Goal: Navigation & Orientation: Find specific page/section

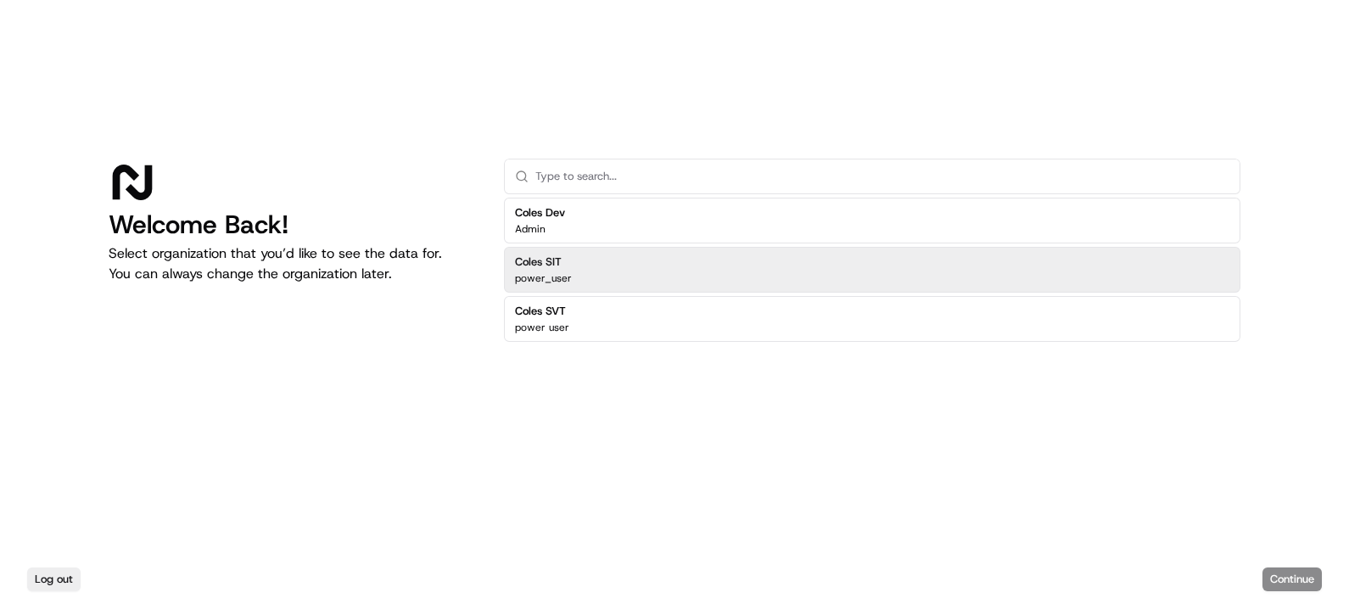
click at [579, 273] on div "Coles SIT power_user" at bounding box center [872, 270] width 737 height 46
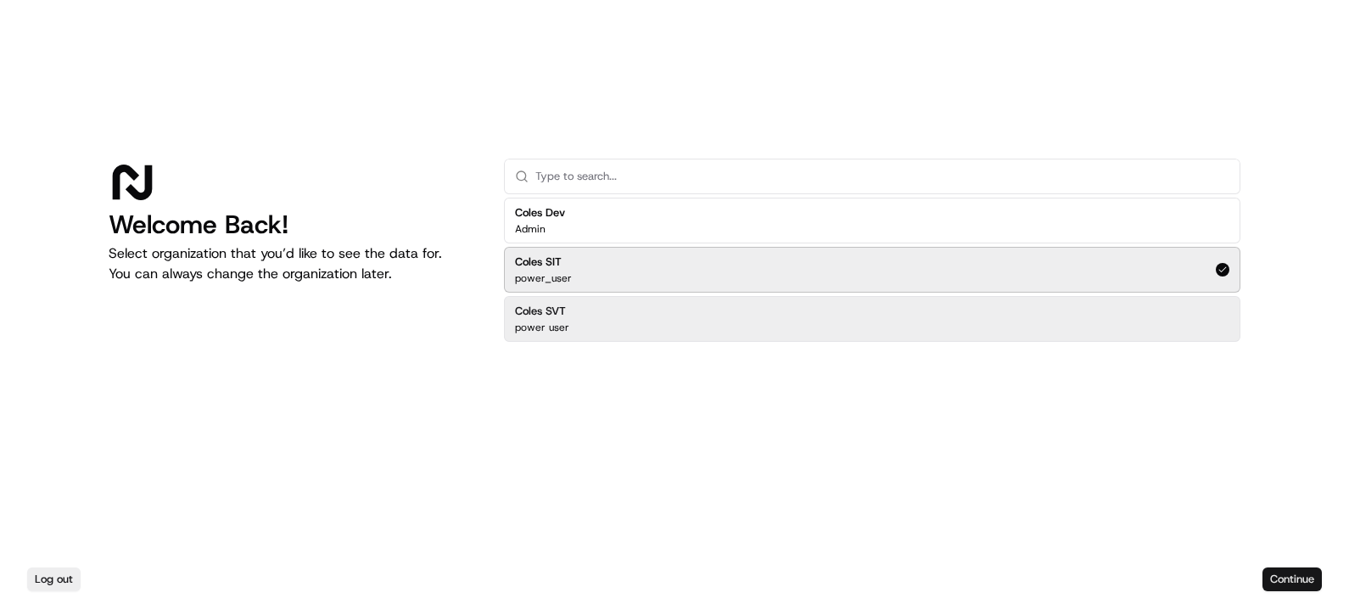
click at [1307, 580] on button "Continue" at bounding box center [1292, 580] width 59 height 24
